Goal: Find specific page/section: Find specific page/section

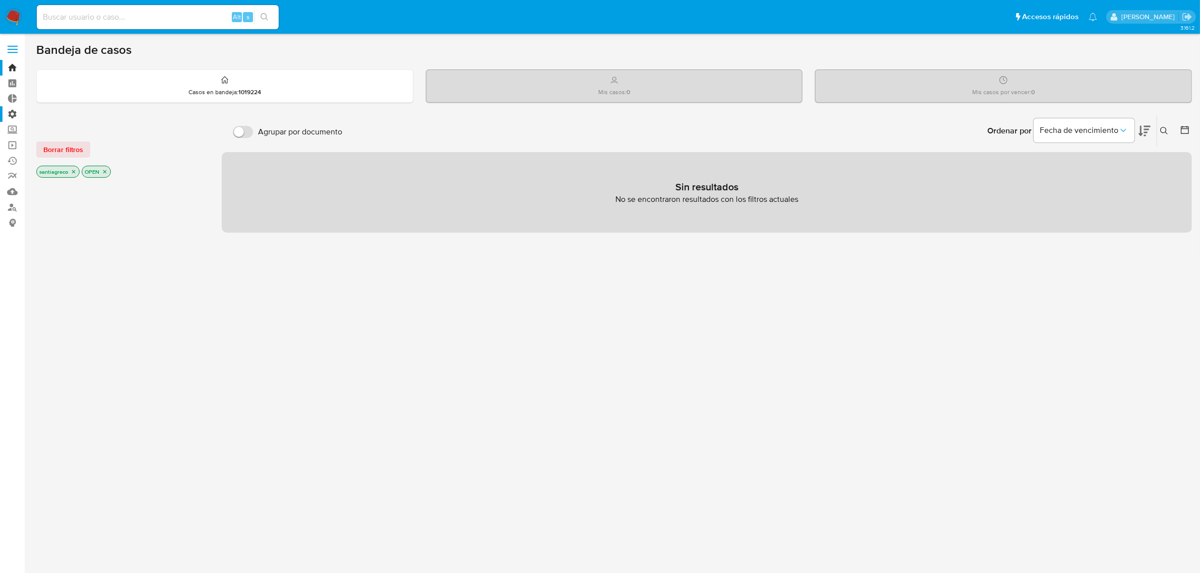
click at [9, 114] on label "Administración" at bounding box center [60, 114] width 120 height 16
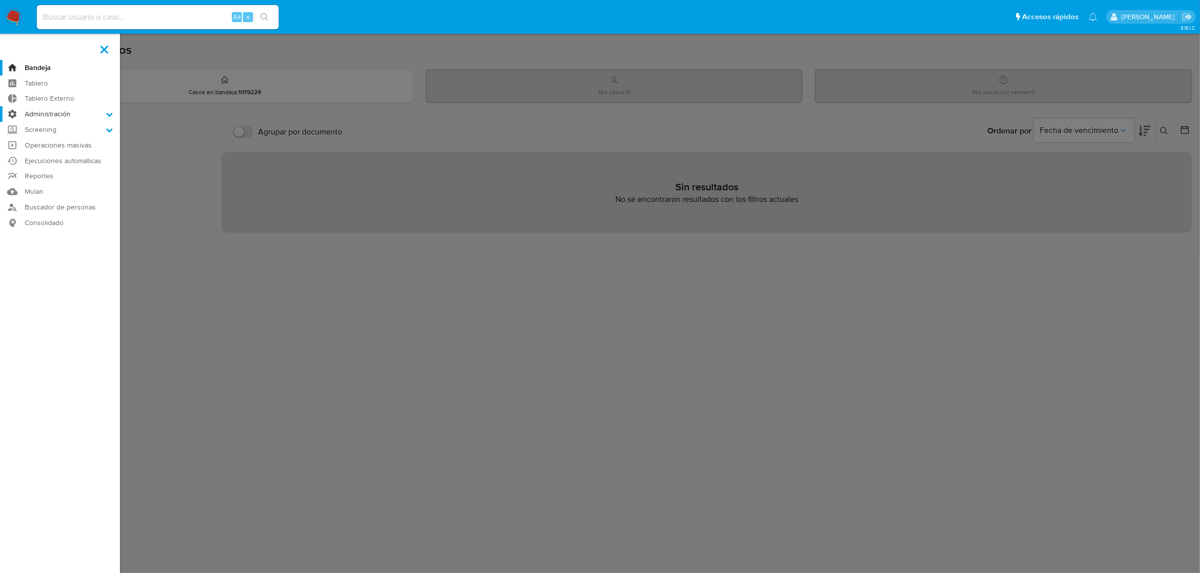
click at [0, 0] on input "Administración" at bounding box center [0, 0] width 0 height 0
click at [145, 17] on input at bounding box center [158, 17] width 242 height 13
type input "[PERSON_NAME]"
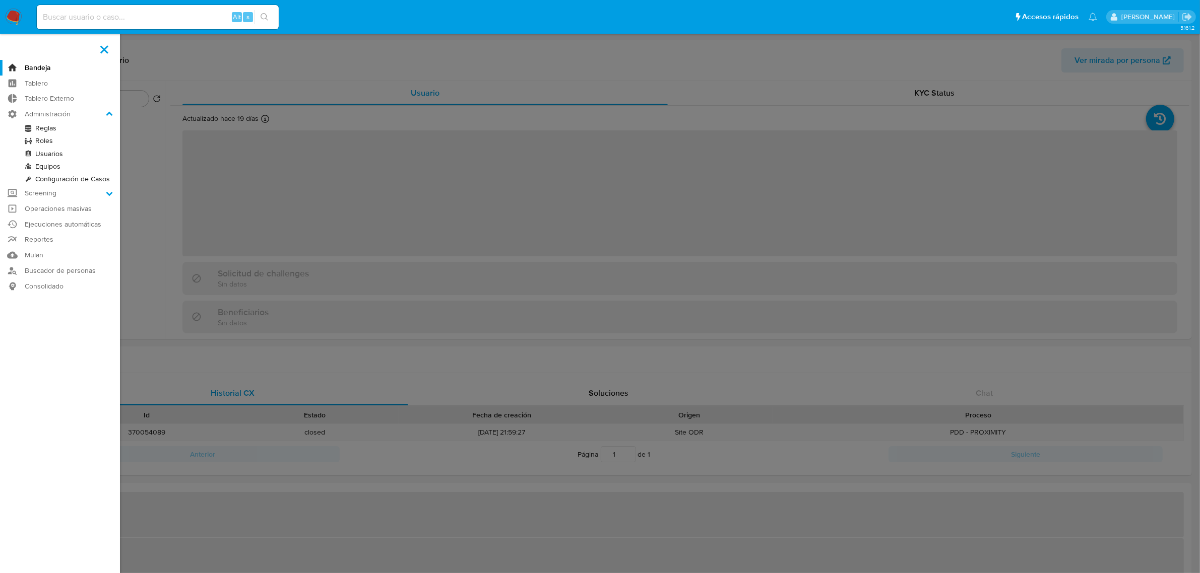
select select "10"
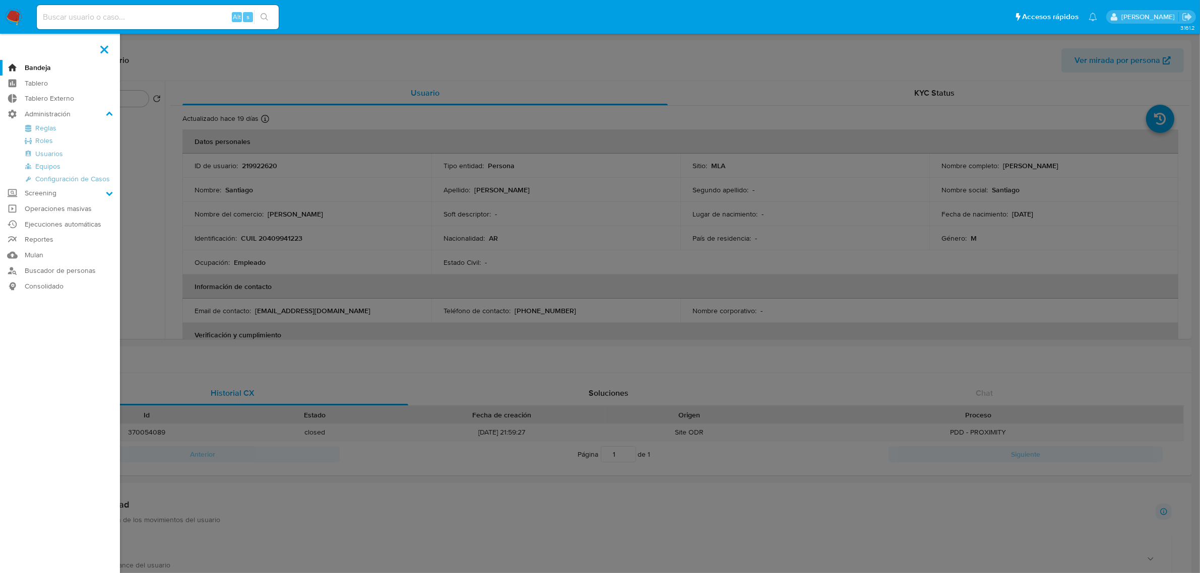
click at [351, 203] on label at bounding box center [600, 286] width 1200 height 573
click at [0, 0] on input "checkbox" at bounding box center [0, 0] width 0 height 0
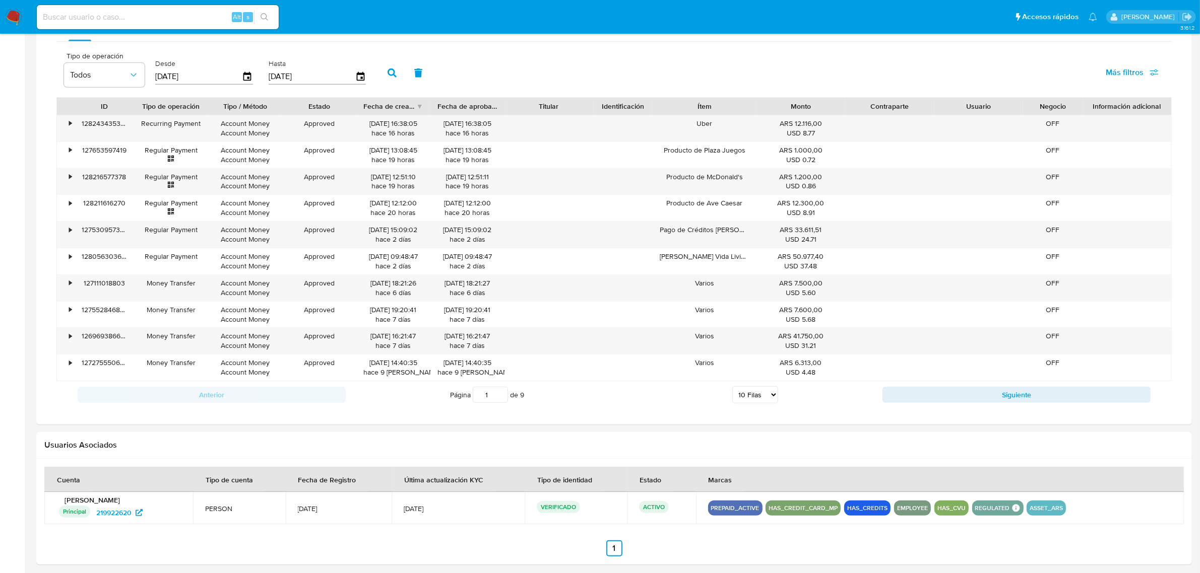
scroll to position [608, 0]
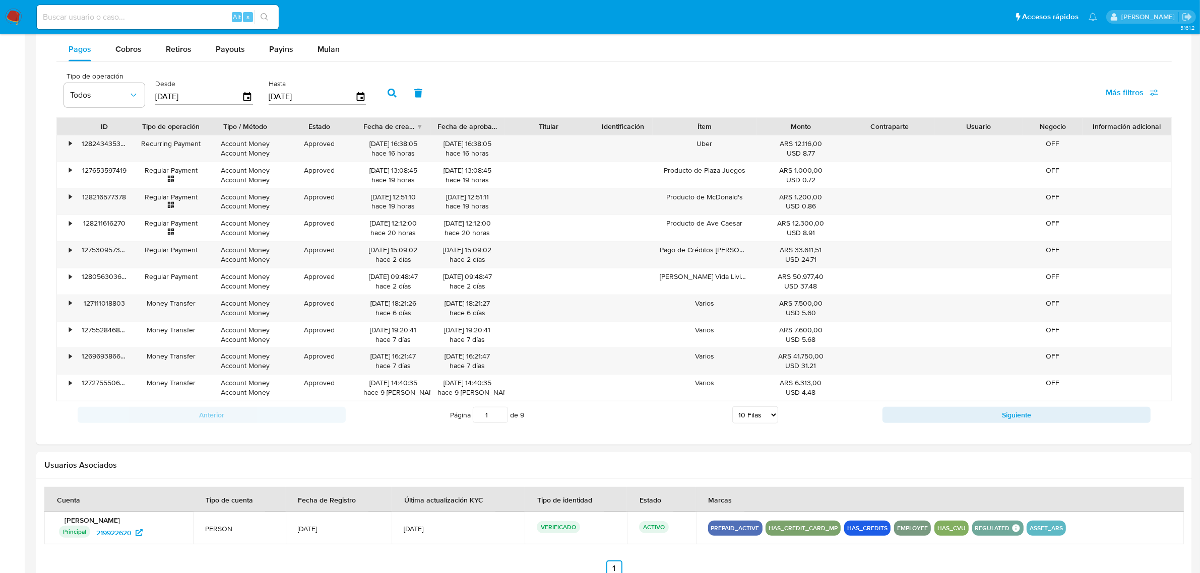
click at [125, 18] on input at bounding box center [158, 17] width 242 height 13
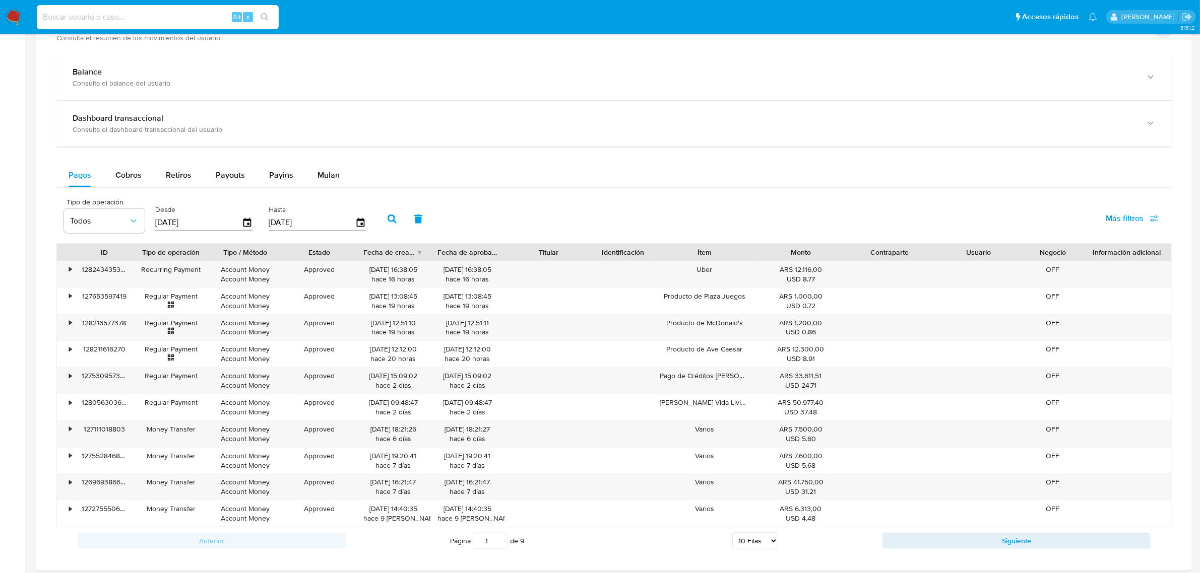
scroll to position [419, 0]
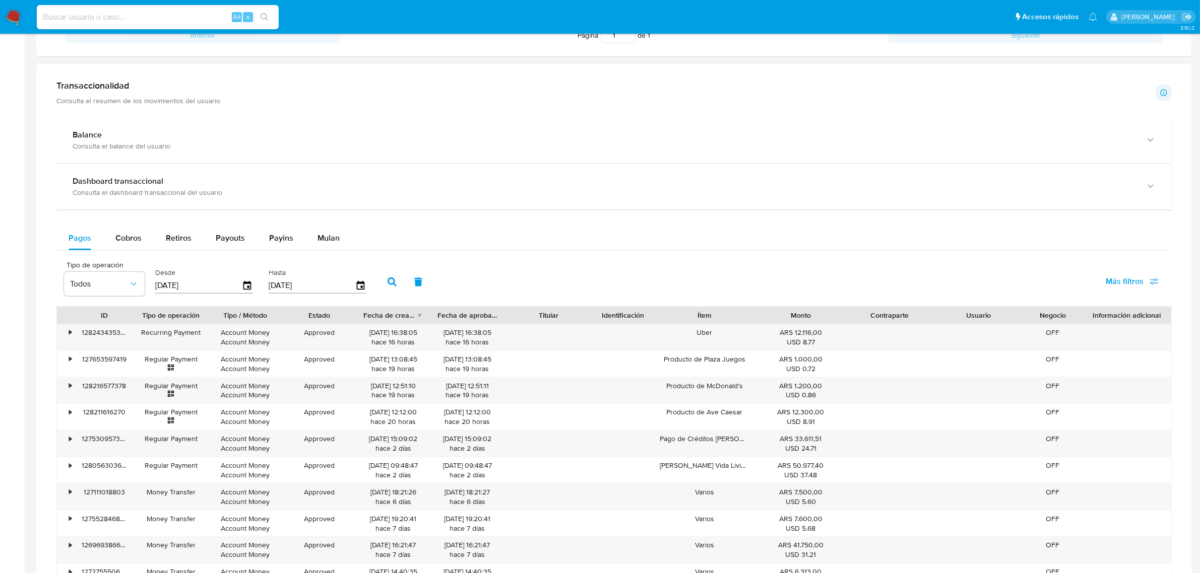
click at [9, 23] on img at bounding box center [13, 17] width 17 height 17
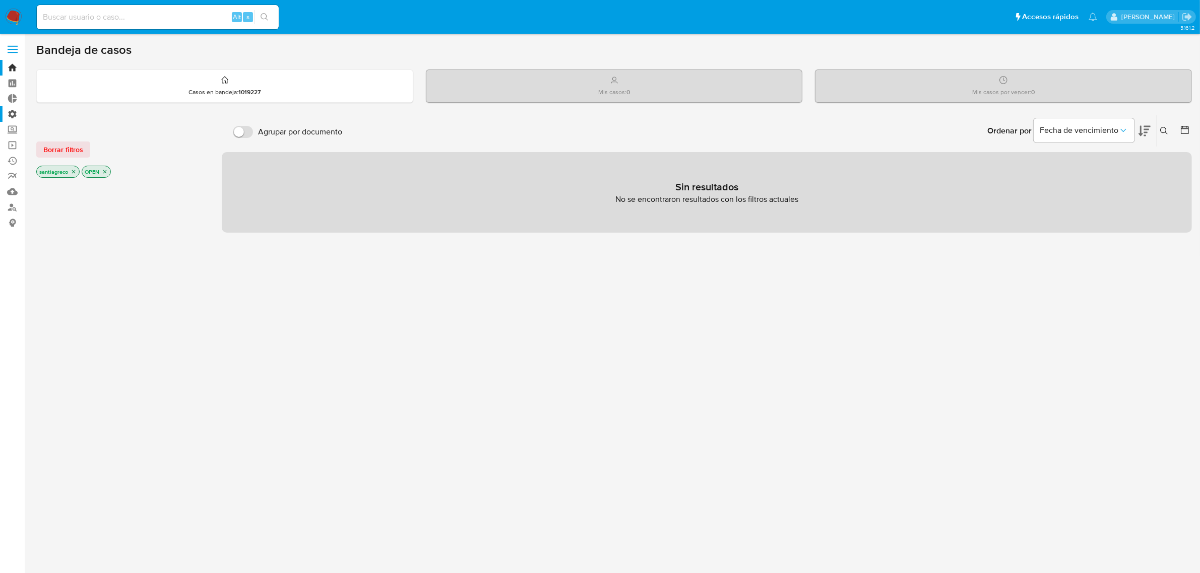
click at [8, 116] on label "Administración" at bounding box center [60, 114] width 120 height 16
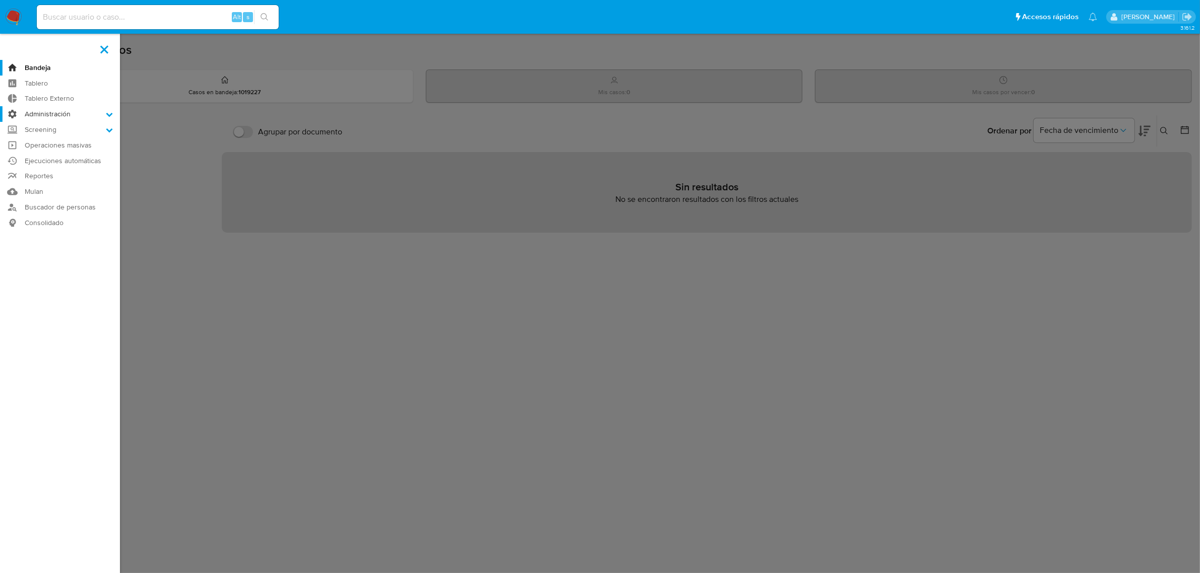
click at [0, 0] on input "Administración" at bounding box center [0, 0] width 0 height 0
click at [49, 126] on link "Reglas" at bounding box center [60, 128] width 120 height 13
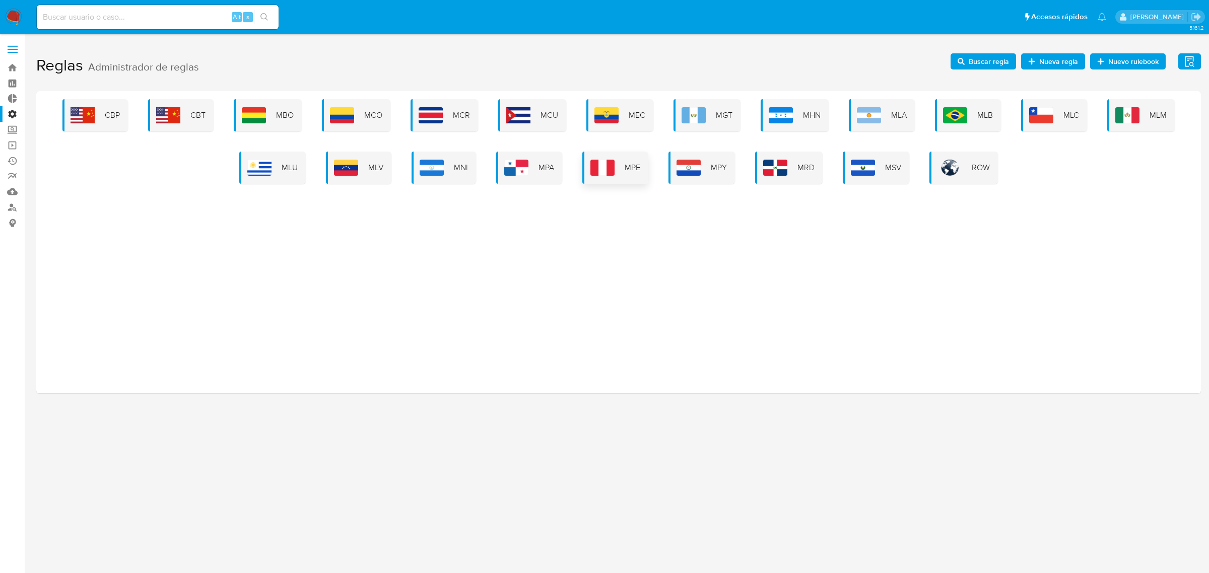
click at [609, 169] on img at bounding box center [602, 168] width 24 height 16
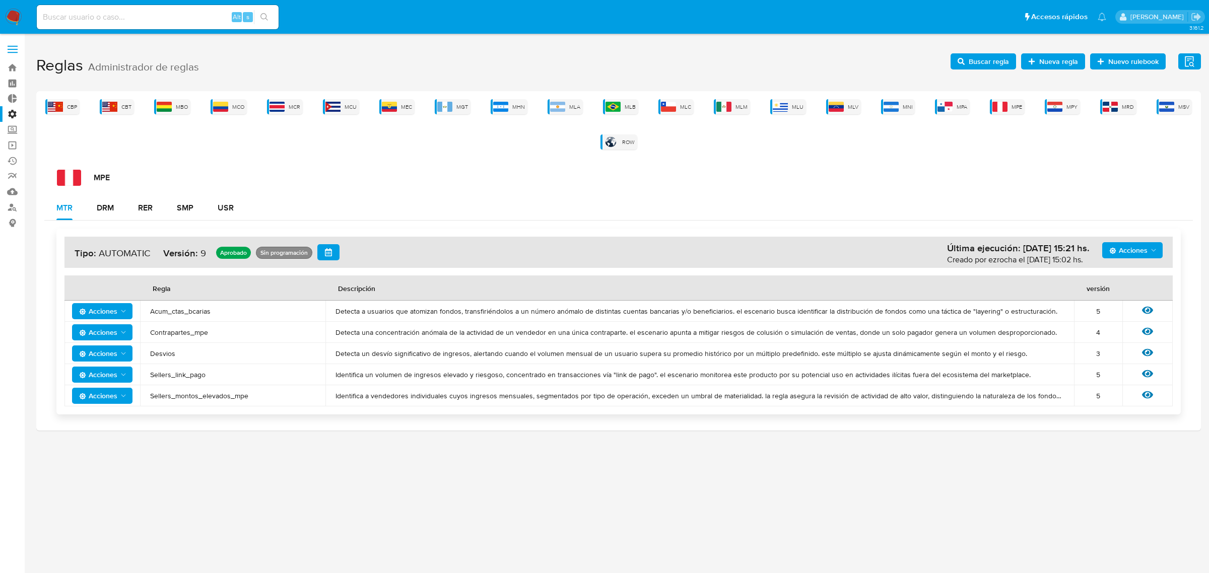
drag, startPoint x: 222, startPoint y: 315, endPoint x: 149, endPoint y: 313, distance: 73.6
click at [149, 313] on td "Acum_ctas_bcarias" at bounding box center [232, 311] width 185 height 21
click at [247, 475] on div "3.161.2" at bounding box center [618, 303] width 1165 height 526
